Goal: Check status: Check status

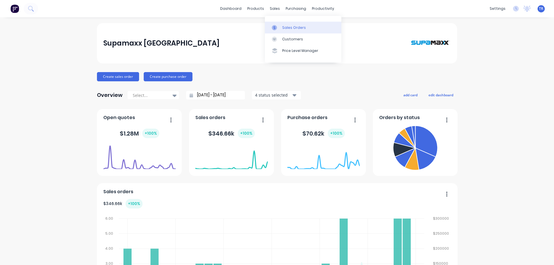
click at [279, 27] on div at bounding box center [276, 27] width 9 height 5
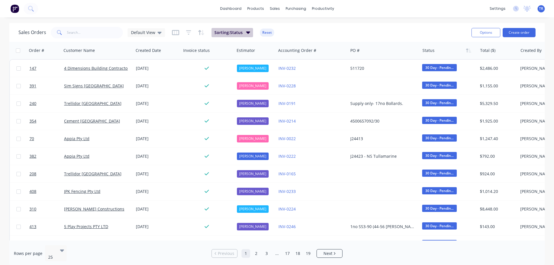
click at [248, 31] on icon "button" at bounding box center [248, 32] width 4 height 6
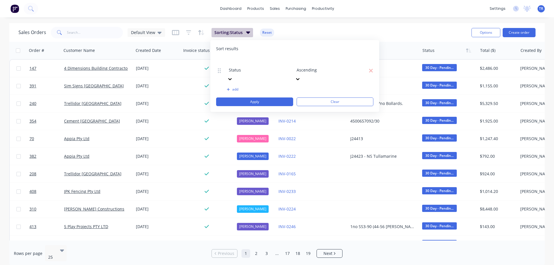
click at [246, 33] on icon "button" at bounding box center [248, 32] width 4 height 6
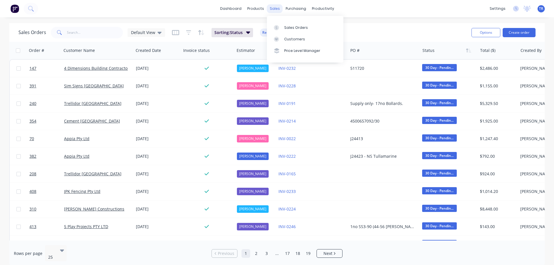
click at [275, 8] on div "sales" at bounding box center [275, 8] width 16 height 9
click at [511, 51] on icon "button" at bounding box center [511, 50] width 3 height 4
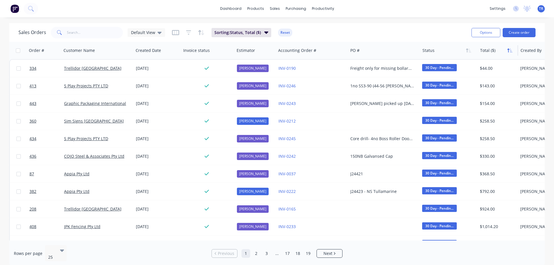
click at [509, 51] on icon "button" at bounding box center [510, 50] width 5 height 5
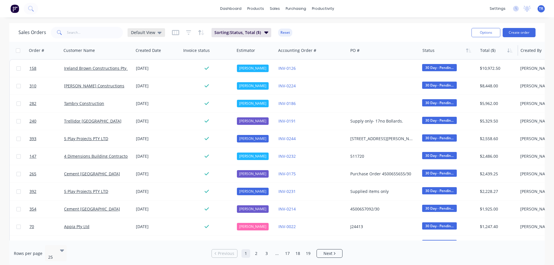
click at [158, 33] on icon at bounding box center [160, 33] width 4 height 2
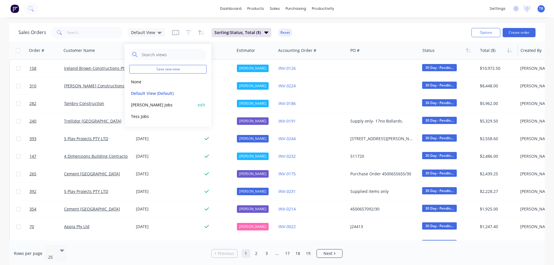
click at [148, 104] on button "[PERSON_NAME] Jobs" at bounding box center [162, 105] width 66 height 7
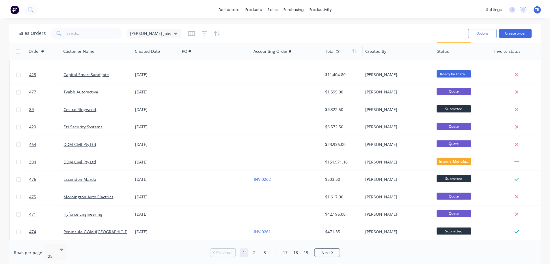
scroll to position [117, 0]
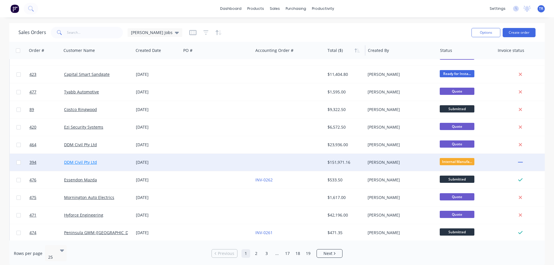
click at [77, 163] on link "DDM Civil Pty Ltd" at bounding box center [80, 162] width 33 height 5
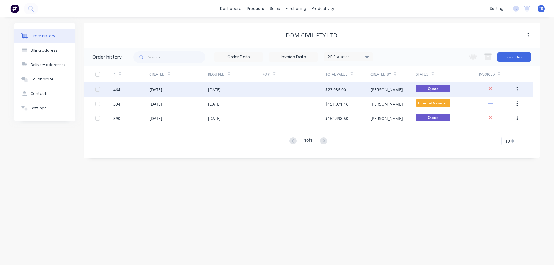
click at [162, 90] on div "[DATE]" at bounding box center [156, 90] width 13 height 6
click at [435, 89] on span "Quote" at bounding box center [433, 88] width 35 height 7
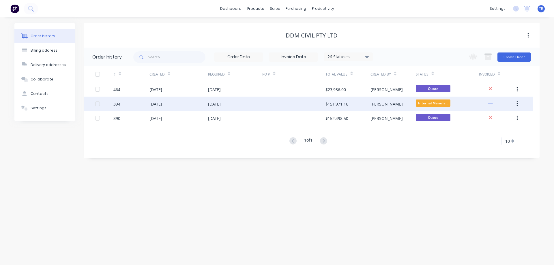
click at [337, 104] on div "$151,971.16" at bounding box center [337, 104] width 23 height 6
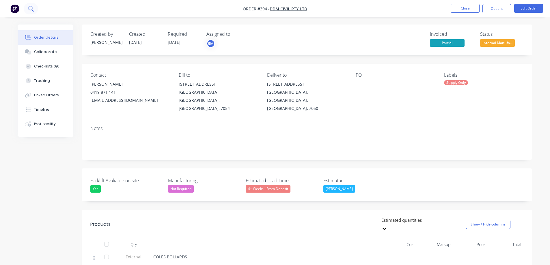
click at [30, 8] on icon at bounding box center [30, 8] width 5 height 5
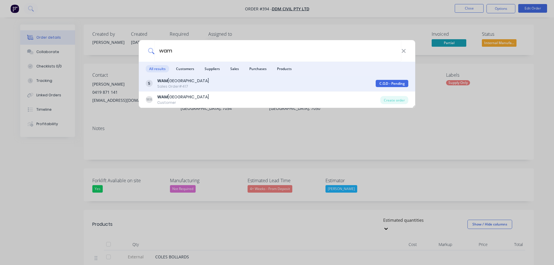
type input "wam"
click at [182, 81] on div "WAM [GEOGRAPHIC_DATA]" at bounding box center [183, 81] width 52 height 6
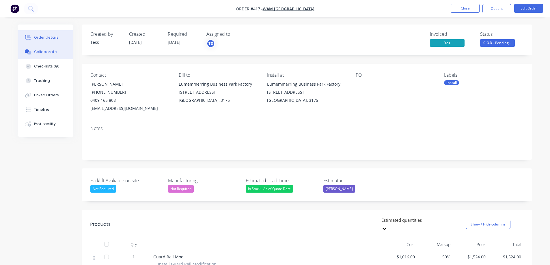
click at [38, 52] on div "Collaborate" at bounding box center [45, 51] width 23 height 5
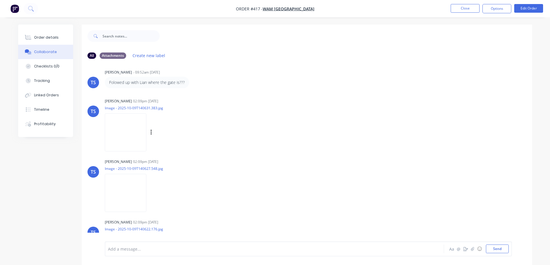
scroll to position [238, 0]
click at [128, 131] on img at bounding box center [126, 133] width 42 height 38
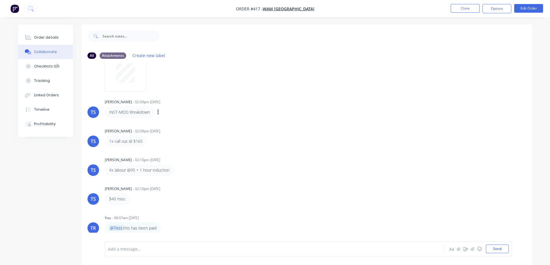
scroll to position [202, 0]
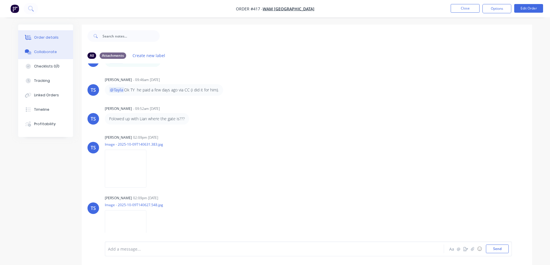
click at [44, 36] on div "Order details" at bounding box center [46, 37] width 25 height 5
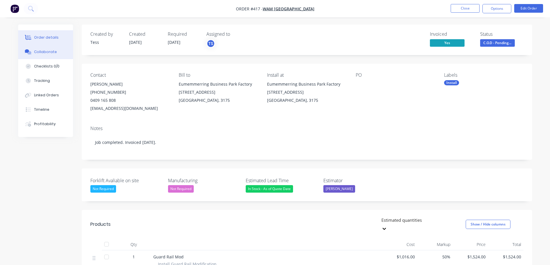
click at [46, 51] on div "Collaborate" at bounding box center [45, 51] width 23 height 5
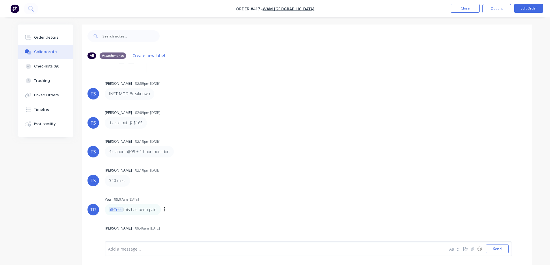
scroll to position [87, 0]
